Goal: Information Seeking & Learning: Find specific fact

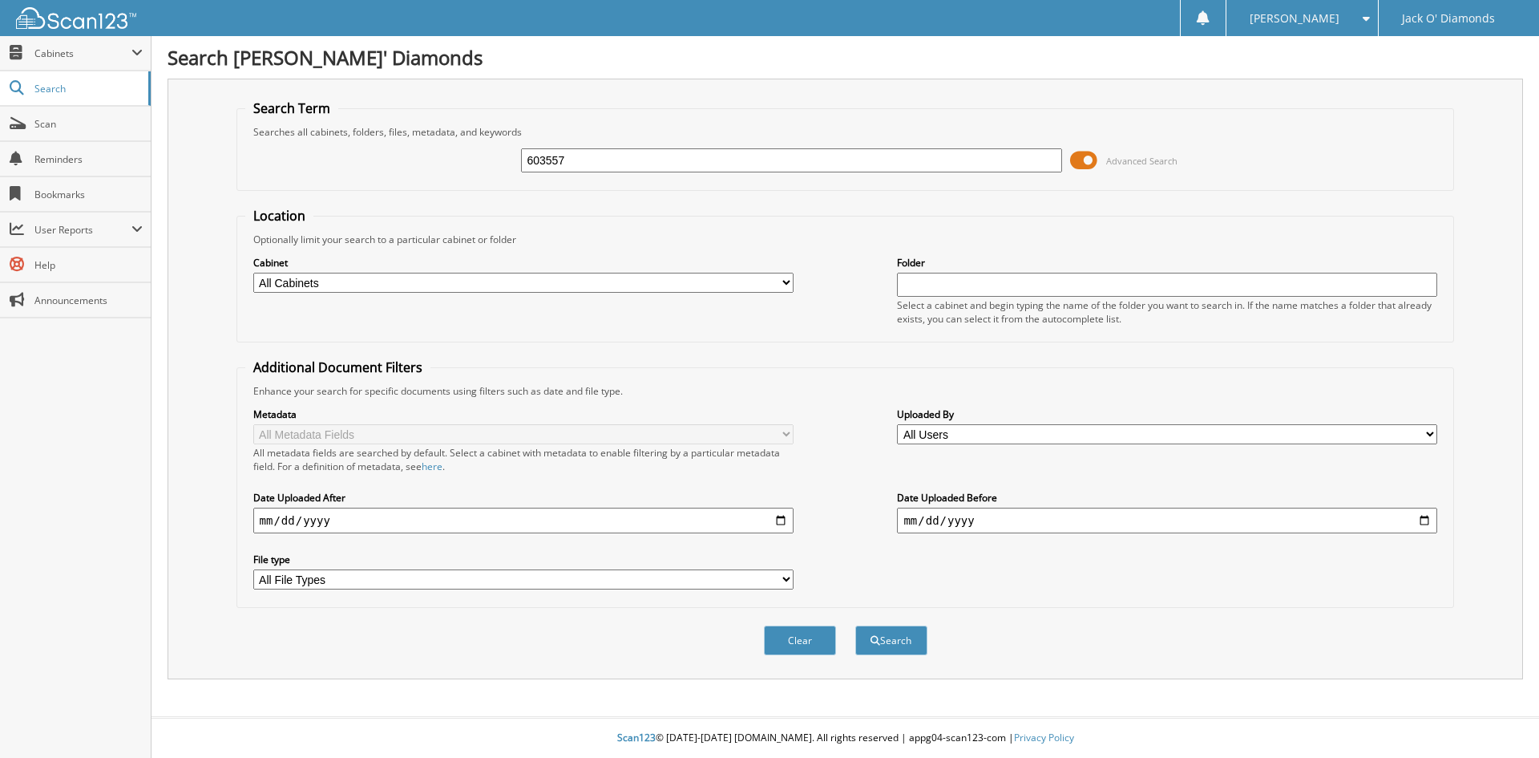
type input "603557"
click at [855, 625] on button "Search" at bounding box center [891, 640] width 72 height 30
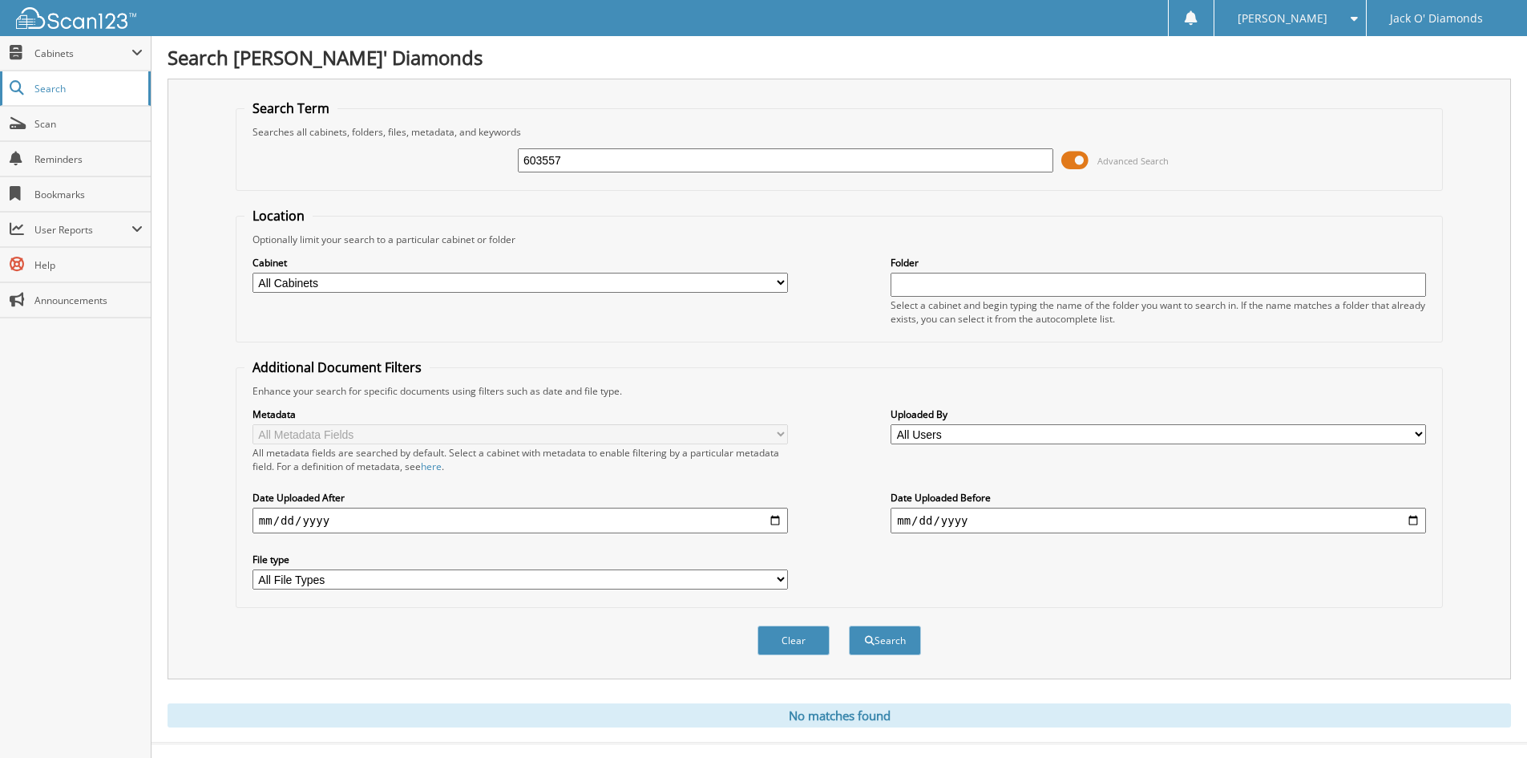
click at [68, 89] on span "Search" at bounding box center [87, 89] width 106 height 14
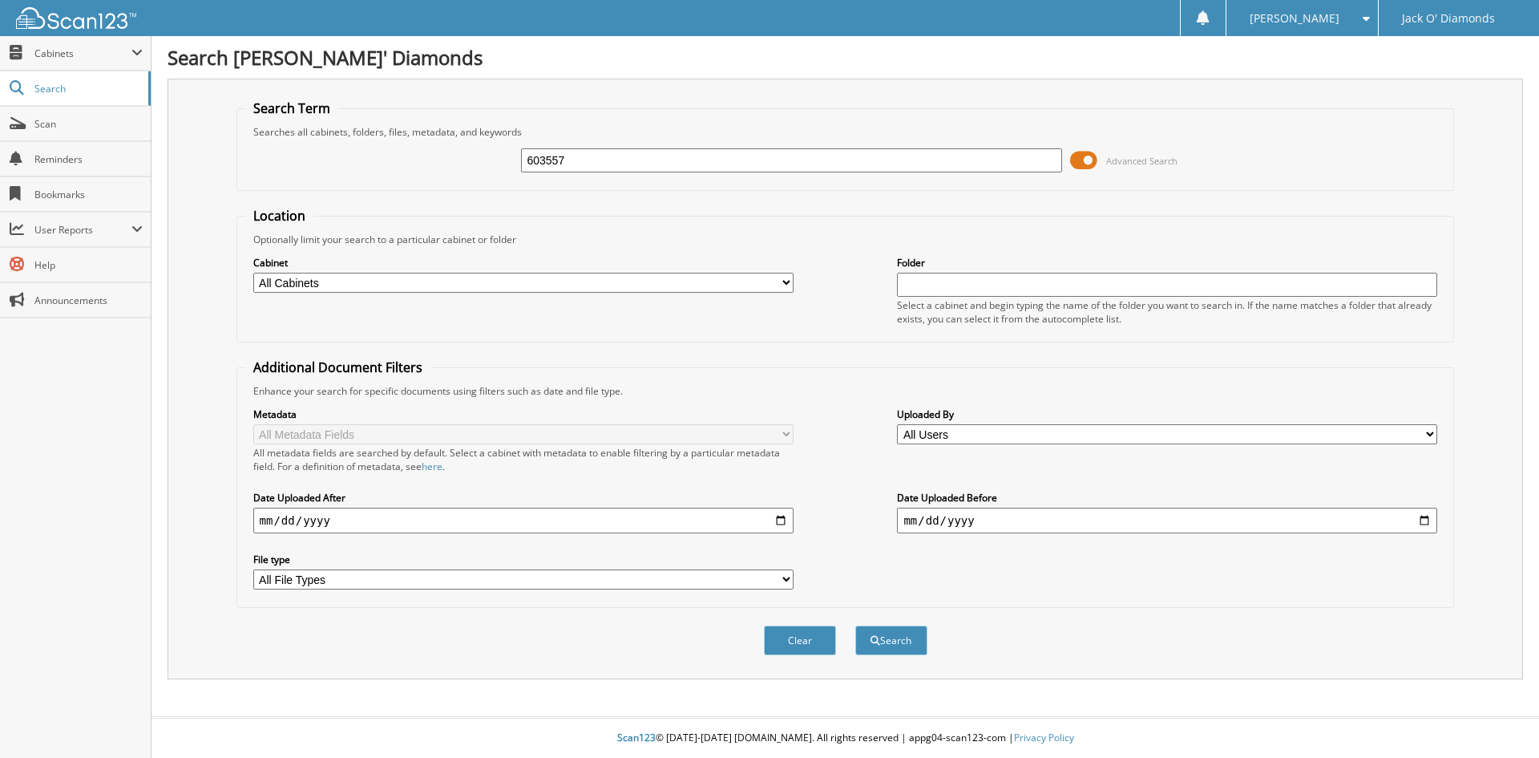
type input "603557"
click at [855, 625] on button "Search" at bounding box center [891, 640] width 72 height 30
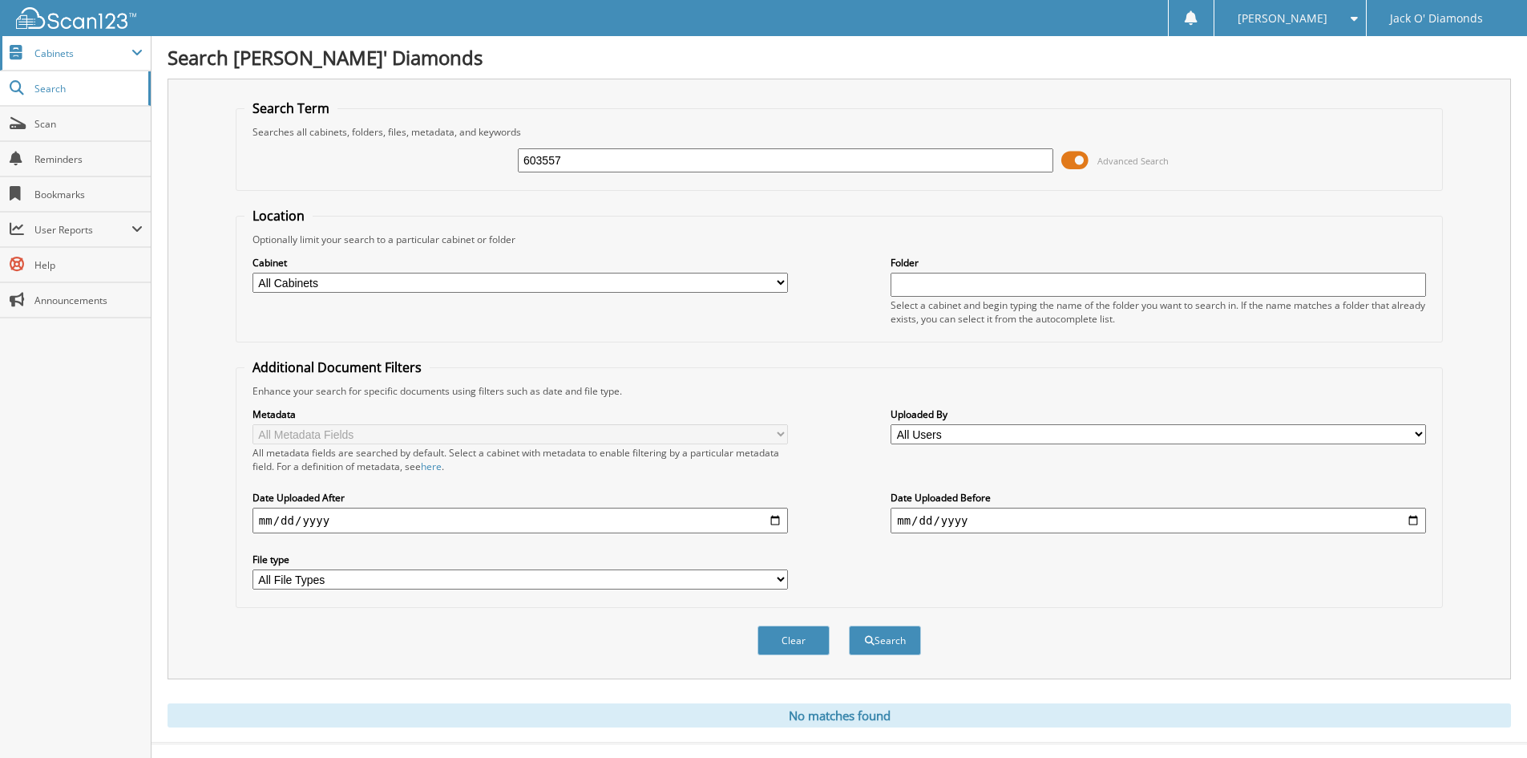
click at [59, 46] on span "Cabinets" at bounding box center [82, 53] width 97 height 14
click at [1355, 17] on span at bounding box center [1350, 18] width 15 height 11
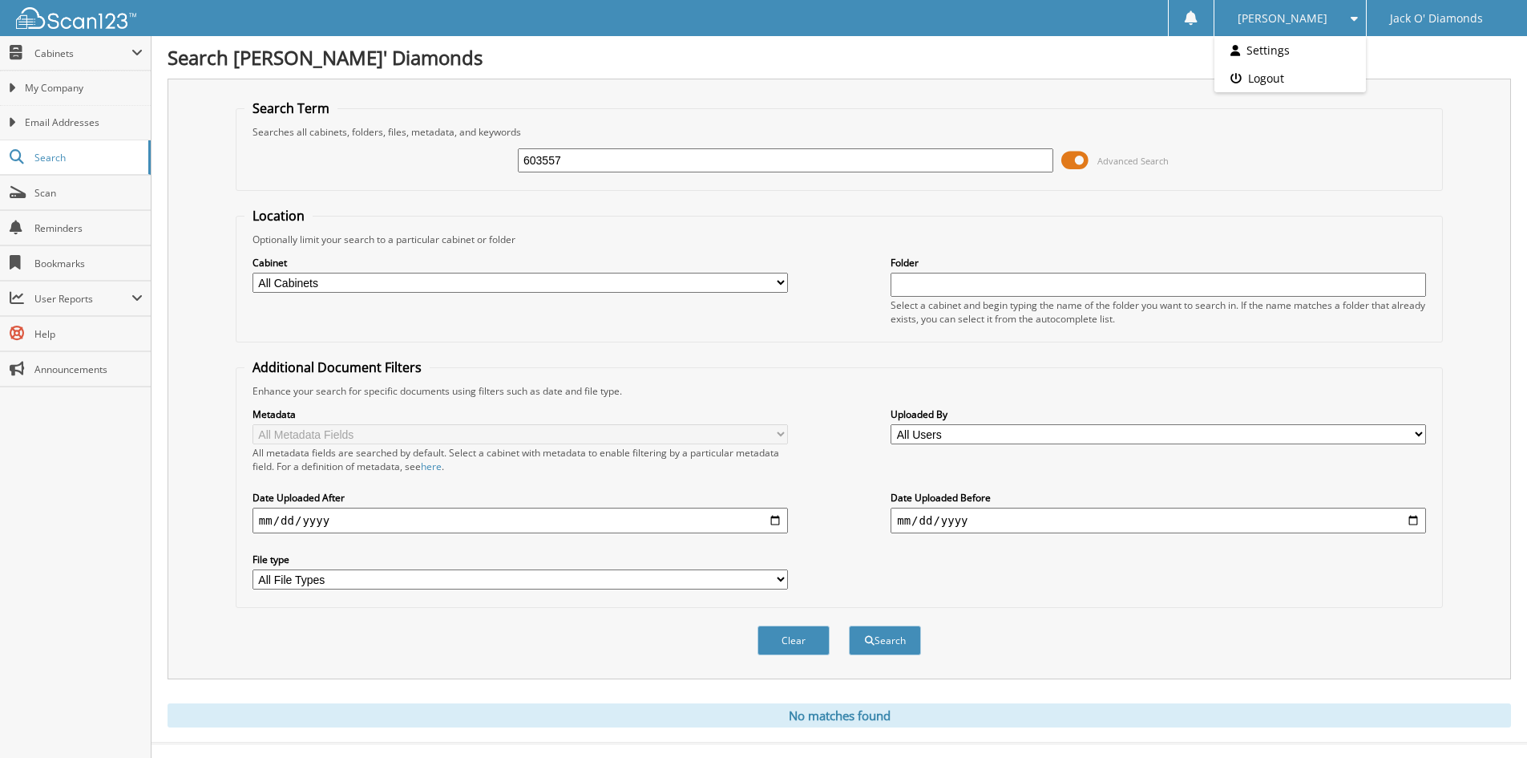
click at [1450, 99] on div "Search Term Searches all cabinets, folders, files, metadata, and keywords 60355…" at bounding box center [840, 379] width 1344 height 600
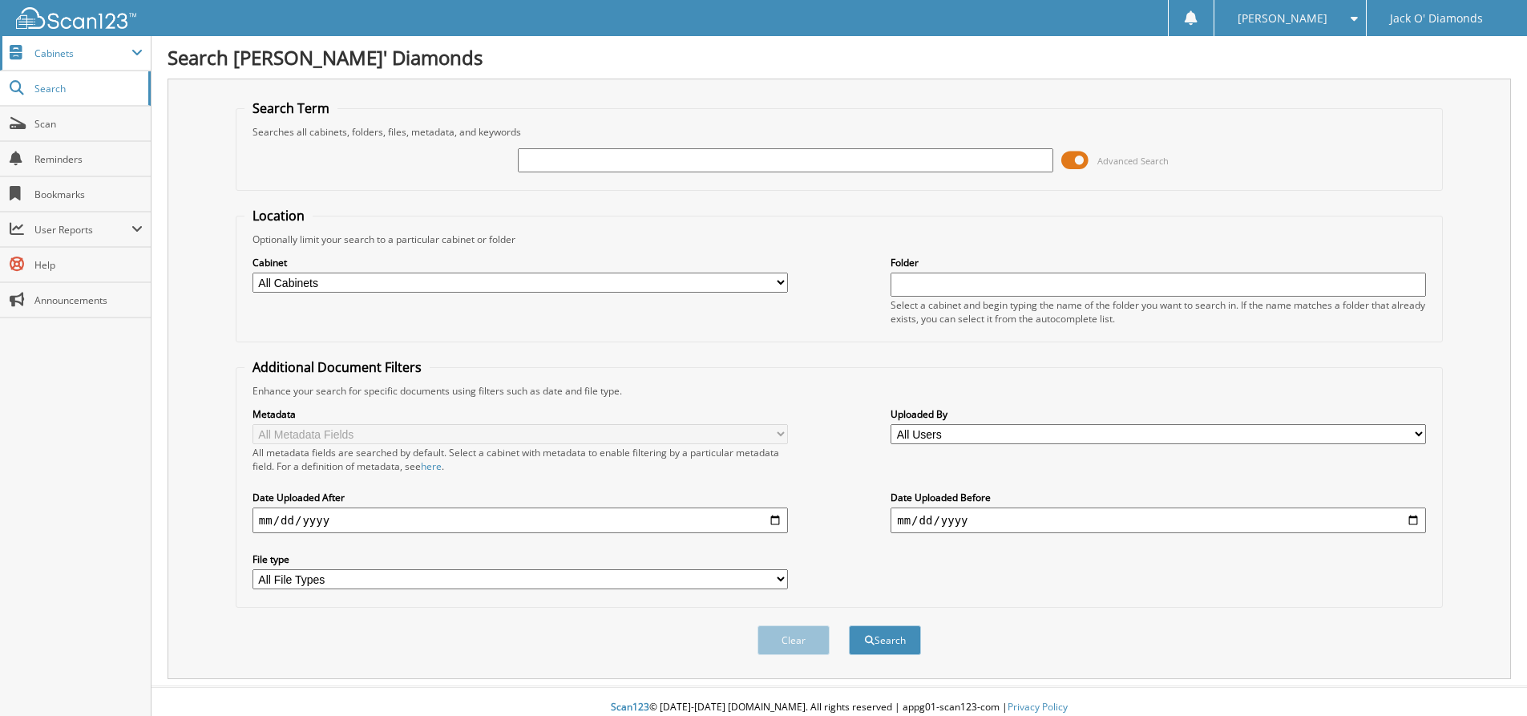
click at [137, 50] on span at bounding box center [136, 52] width 11 height 13
